Goal: Information Seeking & Learning: Find specific fact

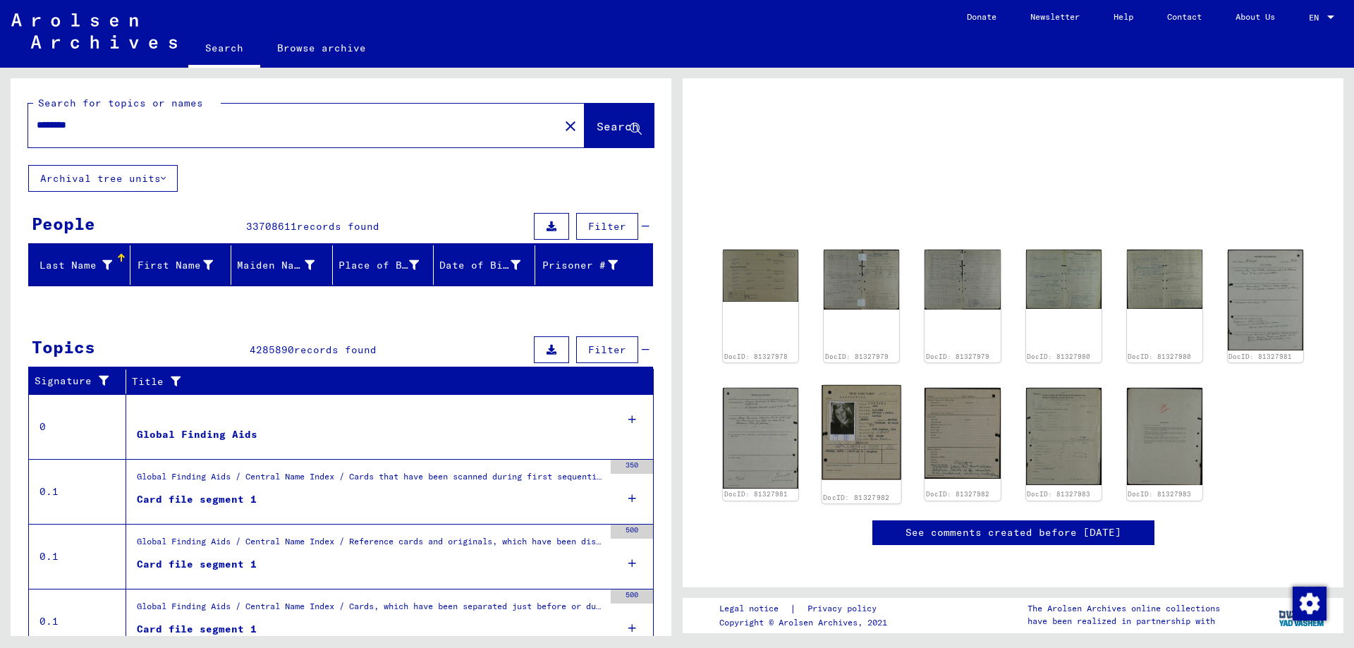
click at [877, 435] on img at bounding box center [862, 432] width 80 height 95
click at [865, 422] on img at bounding box center [862, 432] width 80 height 95
click at [975, 528] on link "See comments created before [DATE]" at bounding box center [1013, 532] width 216 height 15
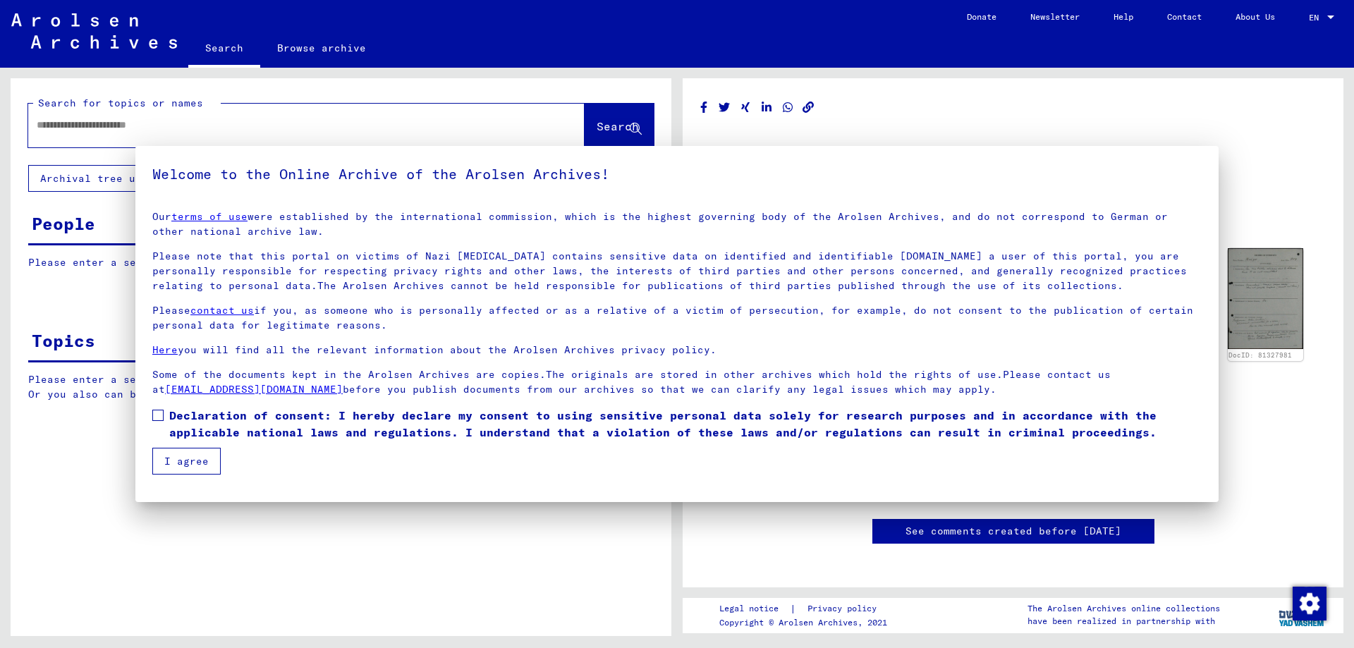
type input "********"
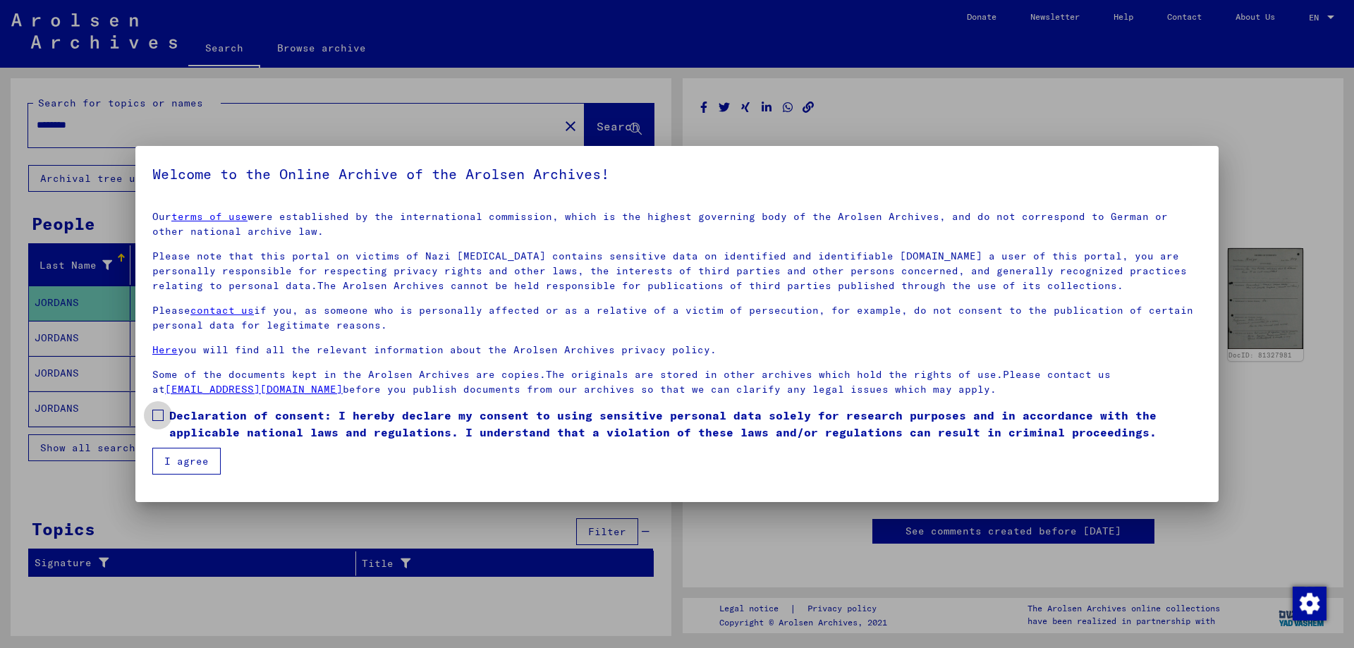
drag, startPoint x: 159, startPoint y: 415, endPoint x: 168, endPoint y: 455, distance: 40.5
click at [159, 417] on span at bounding box center [157, 415] width 11 height 11
click at [171, 459] on button "I agree" at bounding box center [186, 461] width 68 height 27
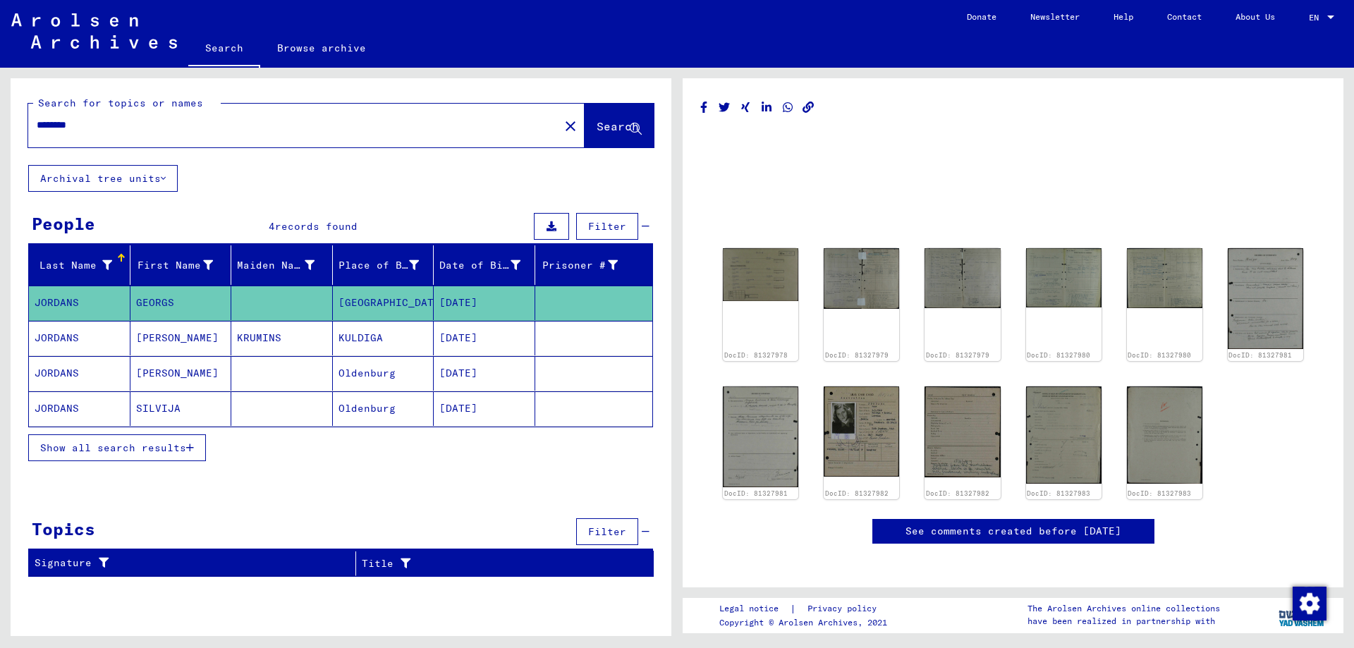
click at [94, 341] on mat-cell "JORDANS" at bounding box center [80, 338] width 102 height 35
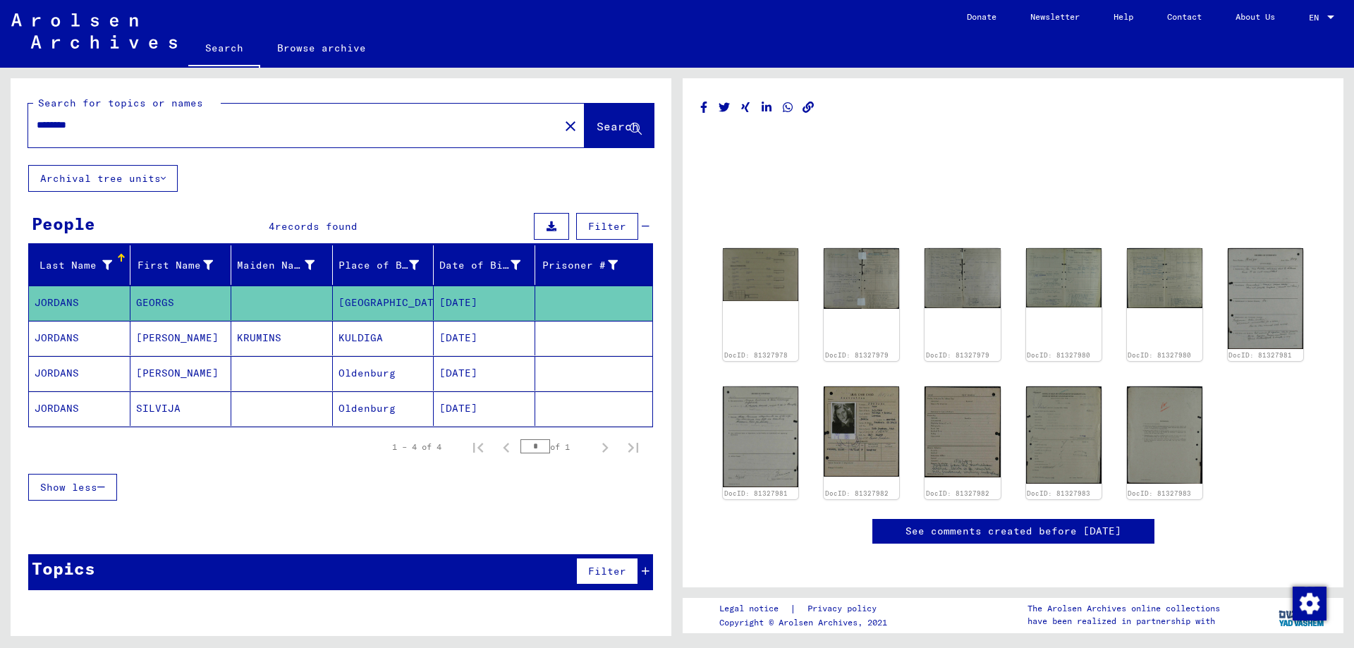
click at [59, 337] on mat-cell "JORDANS" at bounding box center [80, 338] width 102 height 35
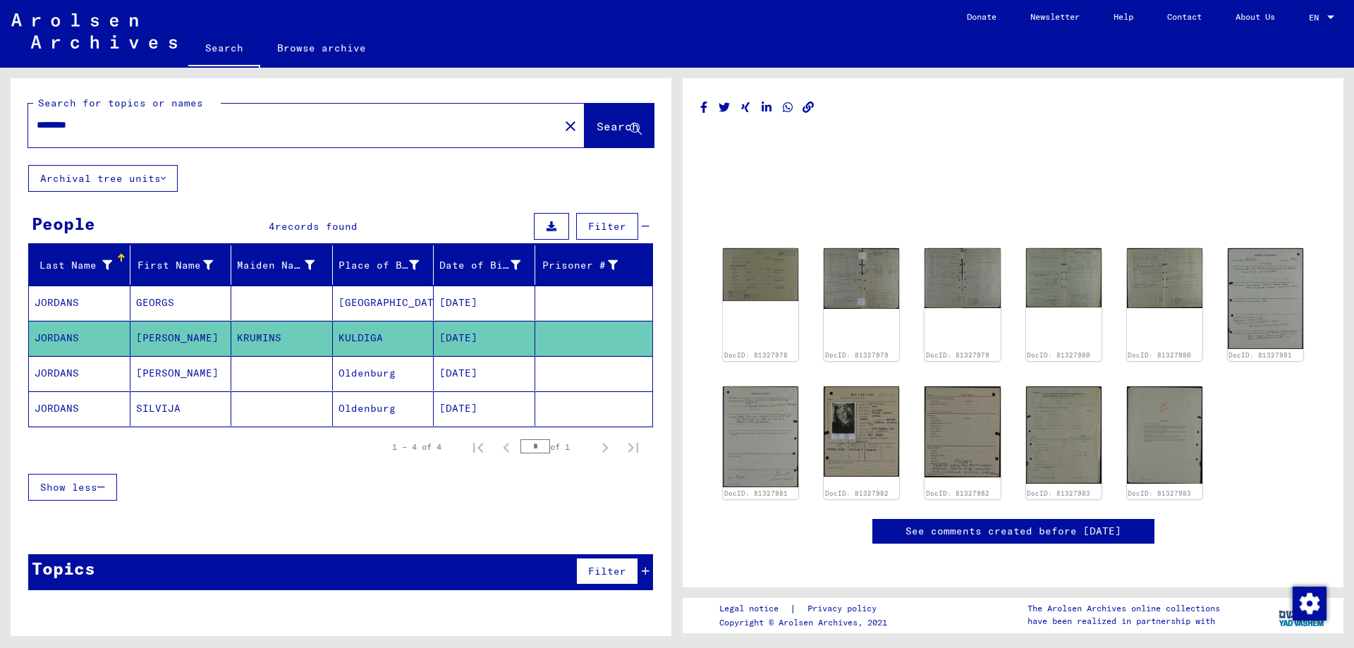
click at [59, 337] on mat-cell "JORDANS" at bounding box center [80, 338] width 102 height 35
click at [858, 426] on img at bounding box center [862, 431] width 80 height 95
